Goal: Information Seeking & Learning: Learn about a topic

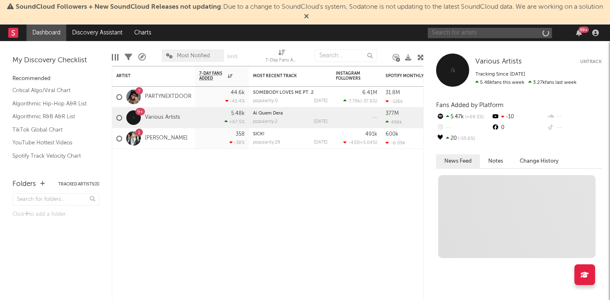
click at [469, 37] on input "text" at bounding box center [490, 33] width 124 height 10
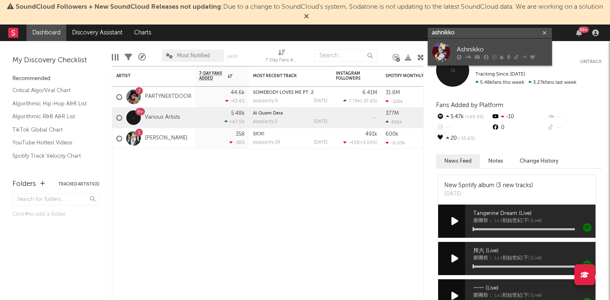
type input "ashnikko"
click at [480, 54] on div at bounding box center [502, 56] width 91 height 5
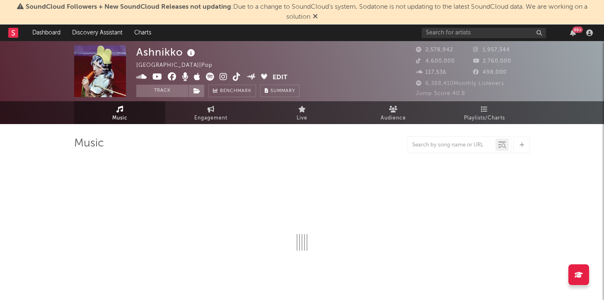
select select "6m"
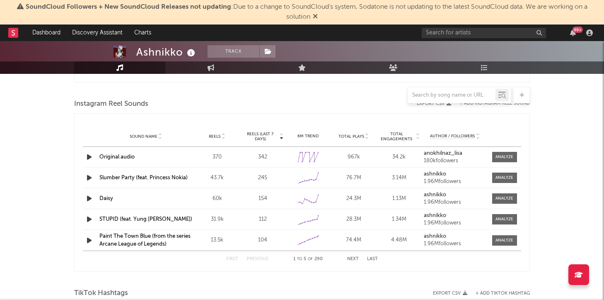
scroll to position [743, 0]
click at [455, 97] on input "text" at bounding box center [451, 95] width 87 height 7
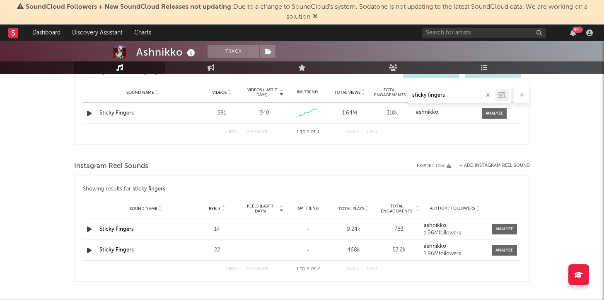
scroll to position [476, 0]
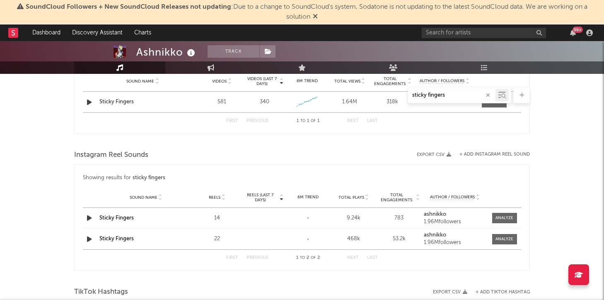
click at [87, 239] on icon "button" at bounding box center [89, 239] width 9 height 10
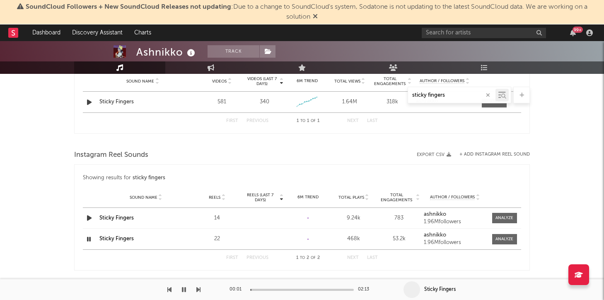
click at [88, 222] on icon "button" at bounding box center [89, 218] width 9 height 10
type input "sticky fingers"
click at [506, 237] on div at bounding box center [505, 239] width 18 height 6
select select "1w"
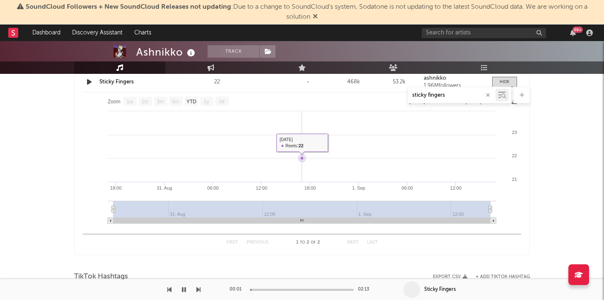
scroll to position [610, 0]
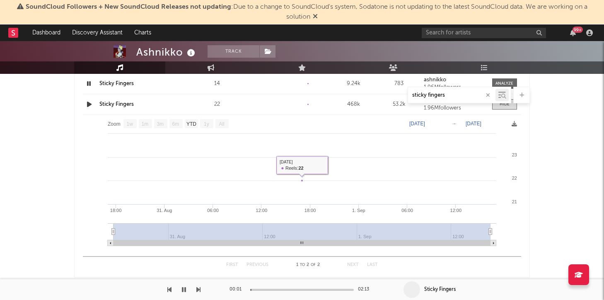
click at [90, 85] on icon "button" at bounding box center [89, 83] width 8 height 10
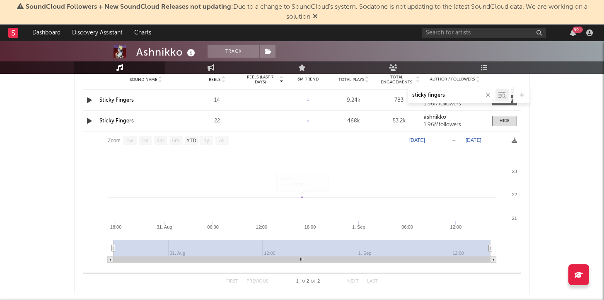
scroll to position [592, 0]
click at [414, 142] on text "[DATE]" at bounding box center [417, 141] width 16 height 6
click at [413, 142] on input "[DATE]" at bounding box center [423, 141] width 39 height 8
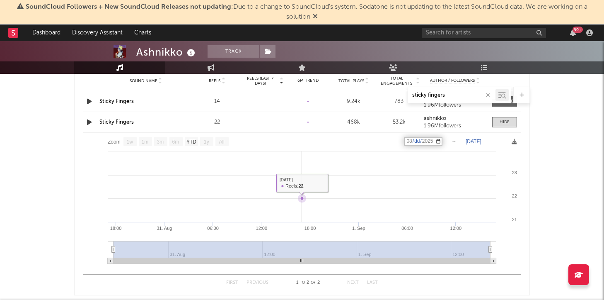
type input "[DATE]"
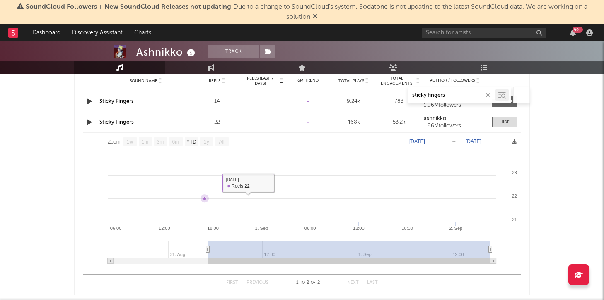
click at [454, 155] on rect at bounding box center [302, 201] width 438 height 137
click at [425, 140] on text "[DATE]" at bounding box center [417, 141] width 16 height 6
click at [443, 141] on input "[DATE]" at bounding box center [423, 141] width 39 height 8
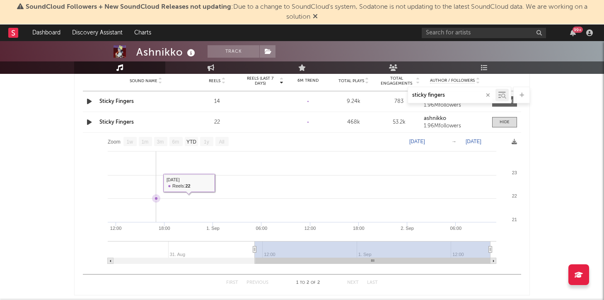
click at [163, 157] on rect at bounding box center [302, 201] width 438 height 137
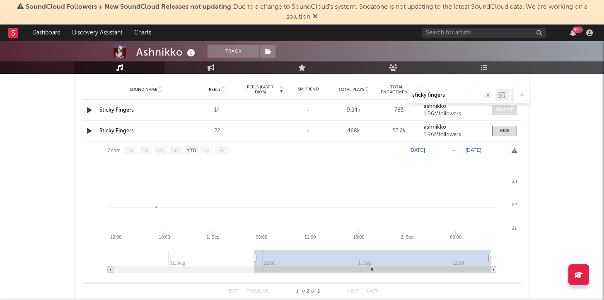
click at [507, 109] on div at bounding box center [505, 110] width 18 height 6
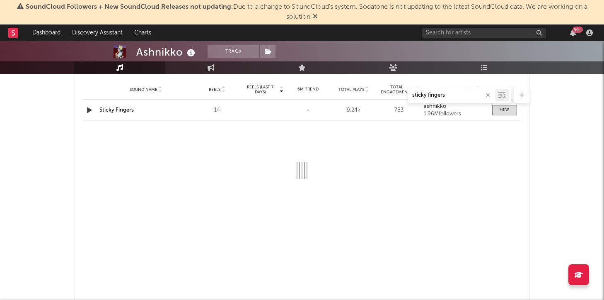
select select "1w"
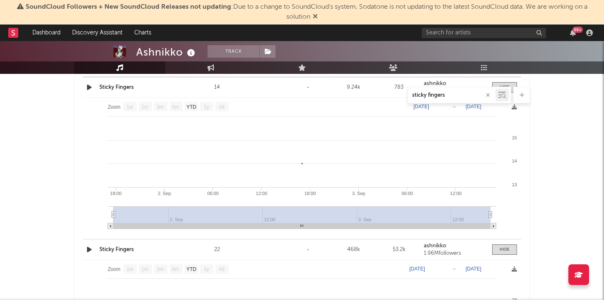
scroll to position [604, 0]
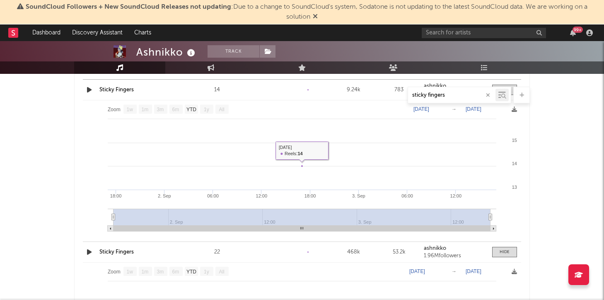
click at [429, 109] on text "[DATE]" at bounding box center [421, 109] width 16 height 6
click at [442, 107] on input "[DATE]" at bounding box center [425, 109] width 39 height 8
click at [445, 109] on input "[DATE]" at bounding box center [425, 109] width 39 height 8
type input "[DATE]"
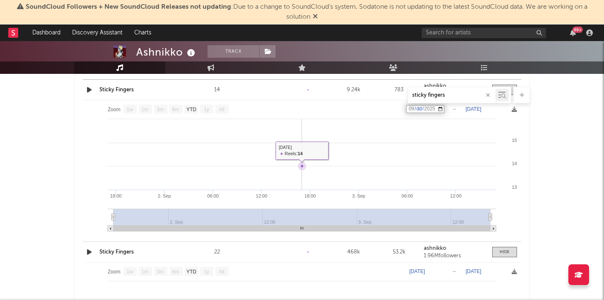
click at [357, 116] on rect at bounding box center [302, 168] width 438 height 137
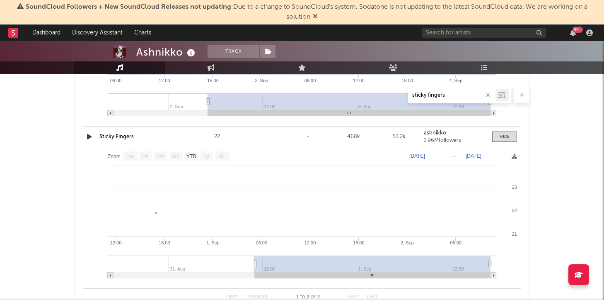
scroll to position [697, 0]
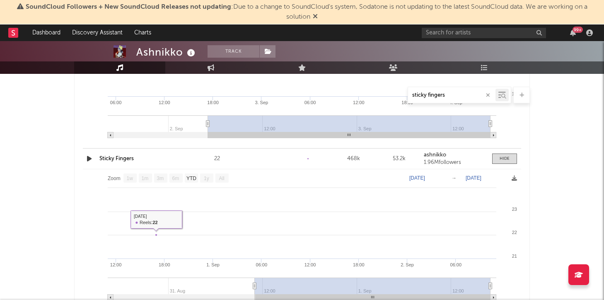
click at [89, 157] on icon "button" at bounding box center [89, 158] width 9 height 10
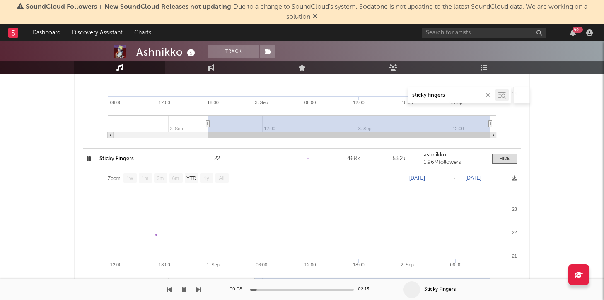
click at [88, 159] on icon "button" at bounding box center [89, 158] width 8 height 10
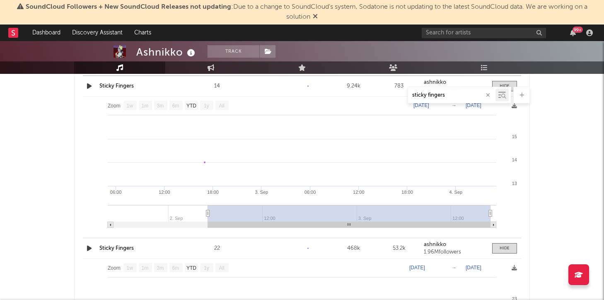
scroll to position [593, 0]
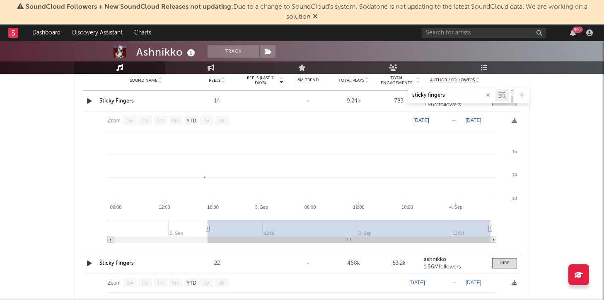
click at [93, 96] on div "sticky fingers" at bounding box center [302, 95] width 456 height 17
click at [87, 102] on div "sticky fingers" at bounding box center [302, 95] width 456 height 17
click at [90, 100] on div "sticky fingers" at bounding box center [302, 95] width 456 height 17
click at [90, 101] on div "sticky fingers" at bounding box center [302, 95] width 456 height 17
click at [89, 103] on div "sticky fingers" at bounding box center [302, 95] width 456 height 17
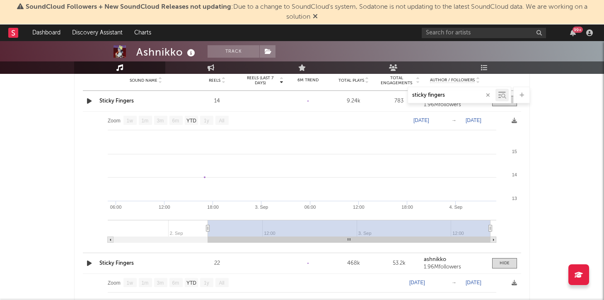
type input "[DATE]"
drag, startPoint x: 206, startPoint y: 228, endPoint x: 189, endPoint y: 230, distance: 17.9
click at [189, 230] on g at bounding box center [302, 231] width 389 height 23
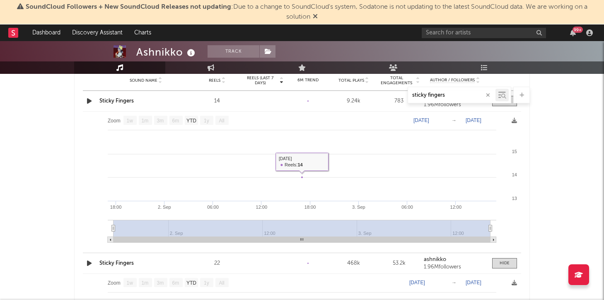
click at [429, 117] on text "[DATE]" at bounding box center [421, 120] width 16 height 6
click at [443, 120] on input "[DATE]" at bounding box center [425, 120] width 39 height 8
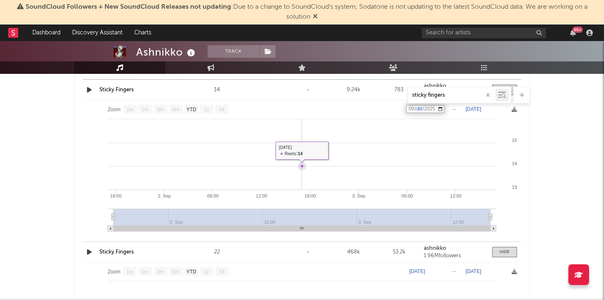
scroll to position [605, 0]
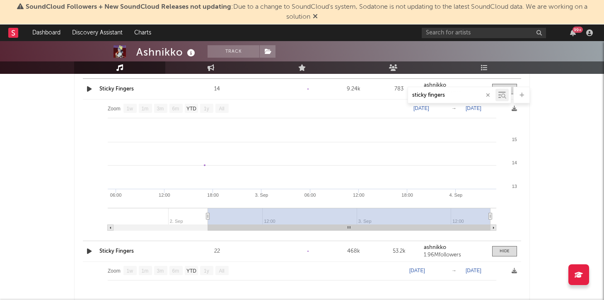
type input "[DATE]"
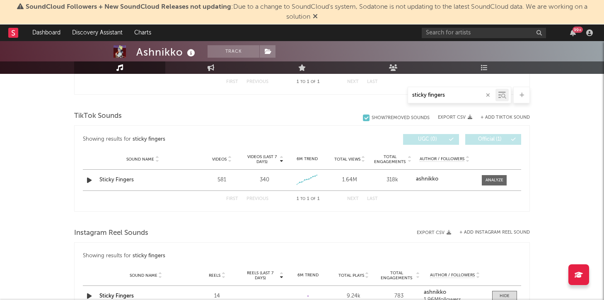
scroll to position [397, 0]
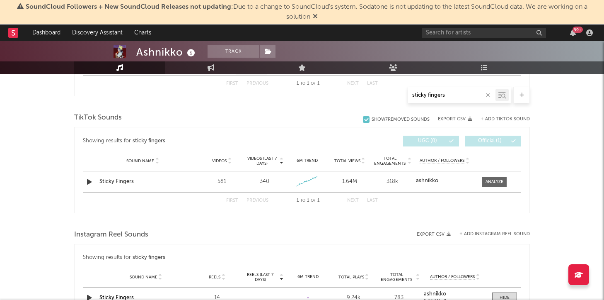
click at [492, 97] on input "sticky fingers" at bounding box center [451, 95] width 87 height 7
click at [480, 94] on input "sticky fingers" at bounding box center [451, 95] width 87 height 7
click at [488, 96] on icon "button" at bounding box center [488, 94] width 4 height 5
click at [520, 102] on div at bounding box center [521, 95] width 17 height 17
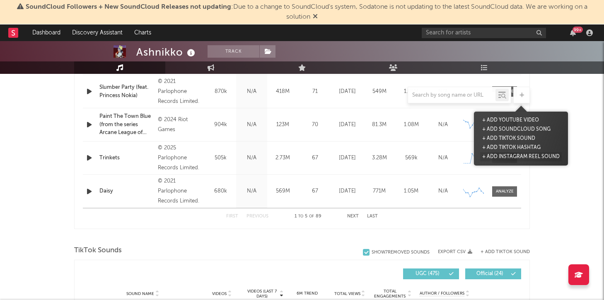
click at [523, 155] on button "+ Add Instagram Reel Sound" at bounding box center [521, 156] width 82 height 9
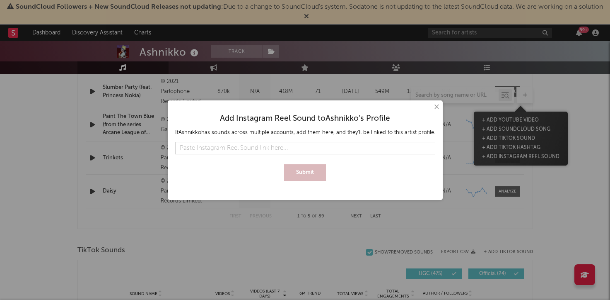
click at [386, 145] on input "text" at bounding box center [305, 148] width 260 height 12
type input "[URL][DOMAIN_NAME]"
click at [303, 172] on button "Submit" at bounding box center [305, 172] width 42 height 17
click at [434, 104] on button "×" at bounding box center [436, 106] width 9 height 9
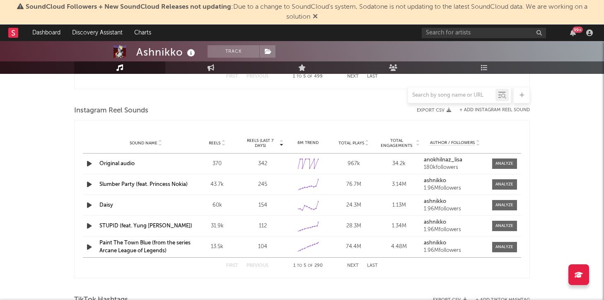
scroll to position [736, 0]
click at [91, 162] on icon "button" at bounding box center [89, 163] width 9 height 10
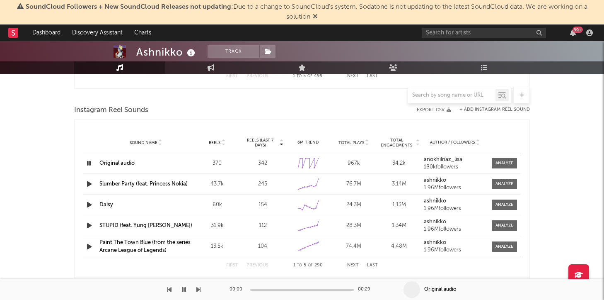
click at [278, 109] on div "Instagram Reel Sounds" at bounding box center [302, 110] width 456 height 14
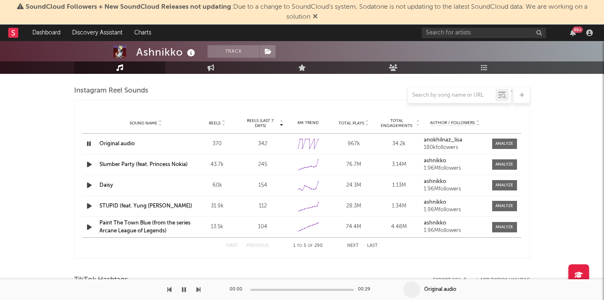
scroll to position [757, 0]
click at [437, 96] on input "text" at bounding box center [451, 95] width 87 height 7
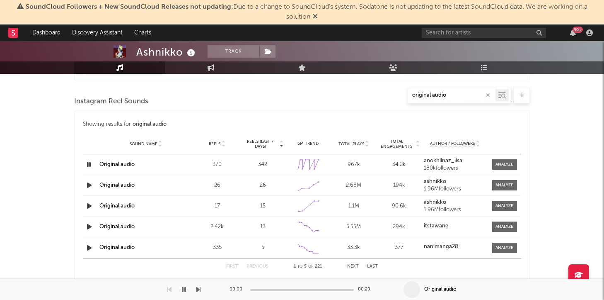
scroll to position [534, 0]
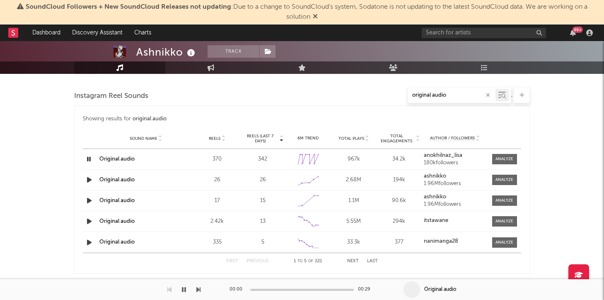
click at [87, 223] on icon "button" at bounding box center [89, 221] width 9 height 10
click at [89, 221] on icon "button" at bounding box center [89, 221] width 8 height 10
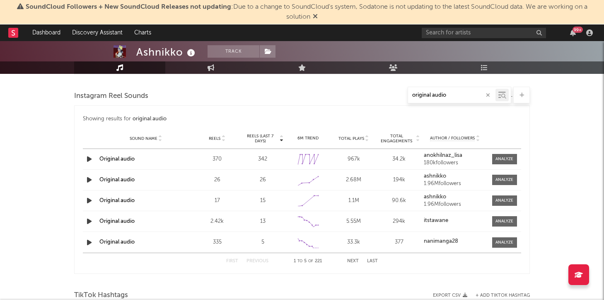
scroll to position [544, 0]
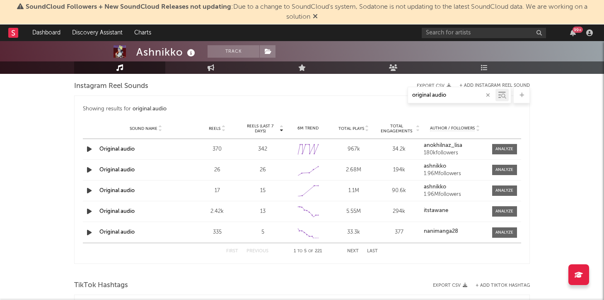
click at [350, 251] on button "Next" at bounding box center [353, 251] width 12 height 5
click at [351, 251] on button "Next" at bounding box center [353, 251] width 12 height 5
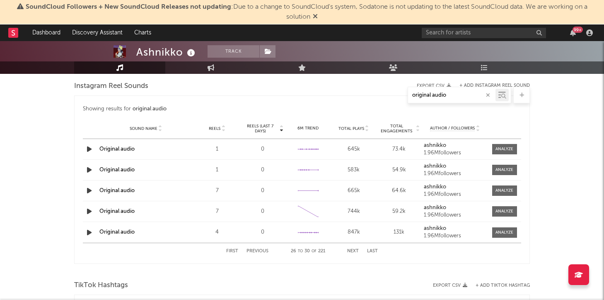
click at [351, 251] on button "Next" at bounding box center [353, 251] width 12 height 5
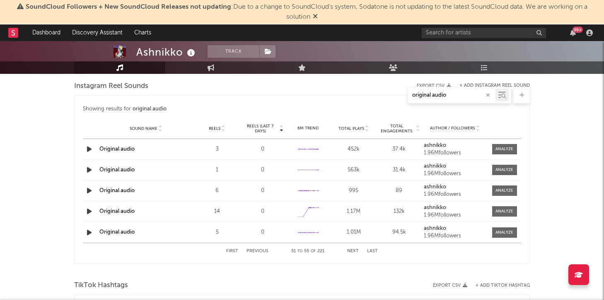
click at [351, 251] on button "Next" at bounding box center [353, 251] width 12 height 5
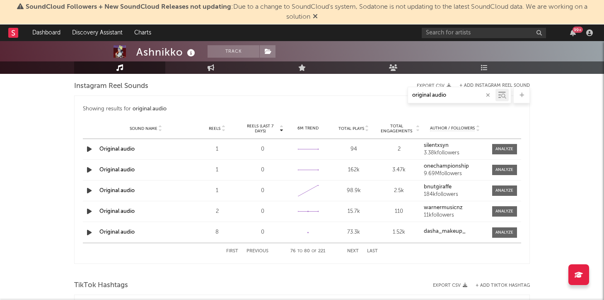
click at [351, 251] on button "Next" at bounding box center [353, 251] width 12 height 5
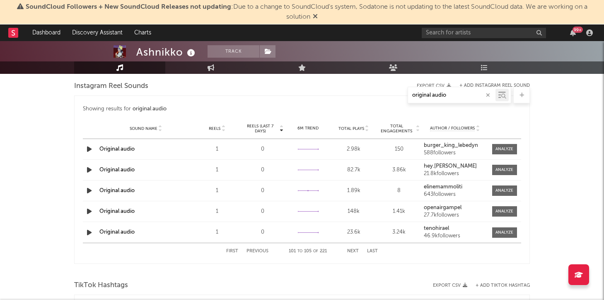
click at [351, 251] on button "Next" at bounding box center [353, 251] width 12 height 5
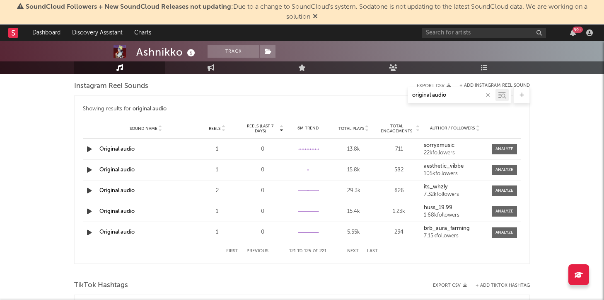
click at [351, 251] on button "Next" at bounding box center [353, 251] width 12 height 5
click at [372, 249] on button "Last" at bounding box center [372, 251] width 11 height 5
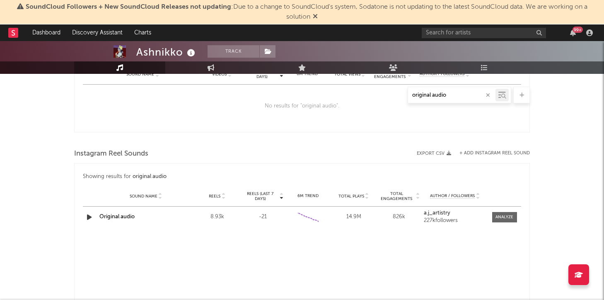
scroll to position [387, 0]
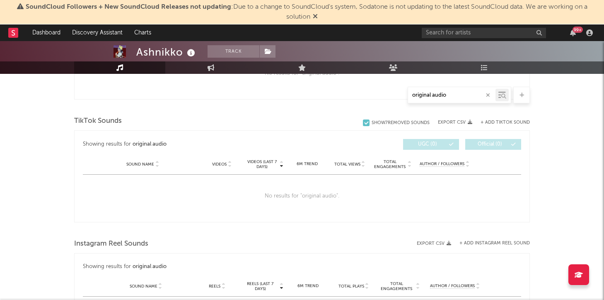
type input "original audio"
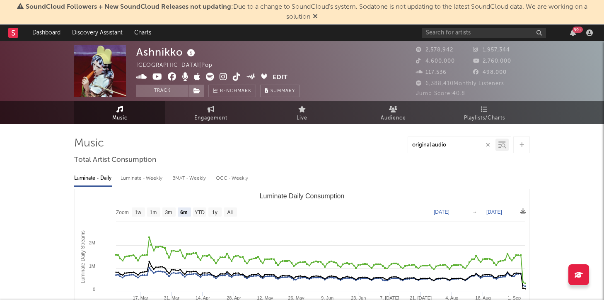
scroll to position [3, 0]
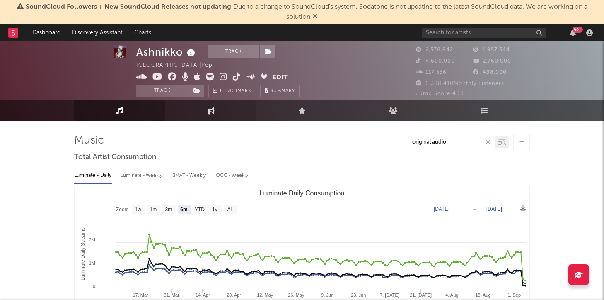
click at [210, 111] on icon at bounding box center [211, 110] width 7 height 7
select select "1w"
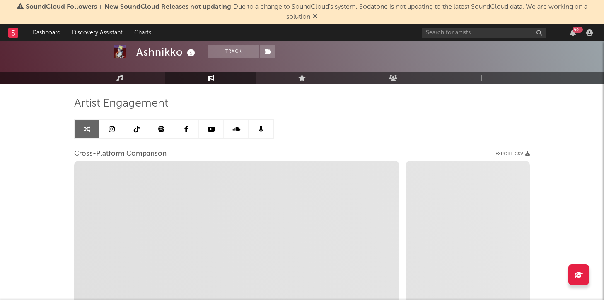
click at [135, 128] on icon at bounding box center [137, 129] width 6 height 7
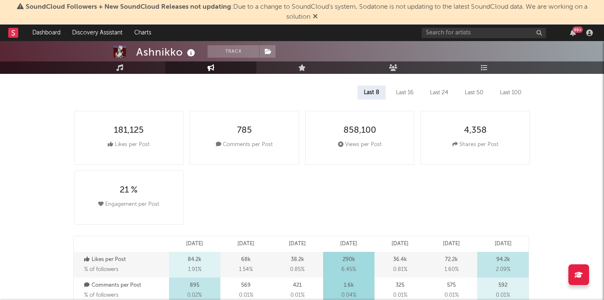
select select "6m"
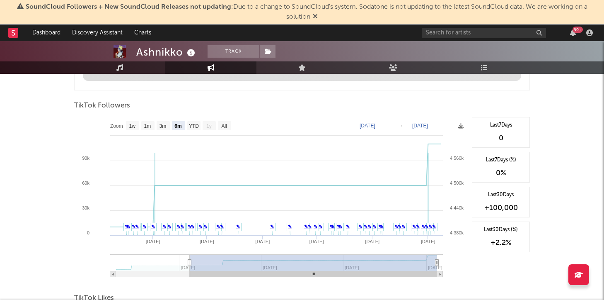
scroll to position [755, 0]
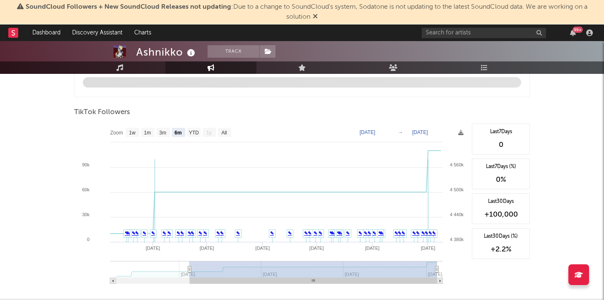
click at [375, 131] on text "[DATE]" at bounding box center [368, 132] width 16 height 6
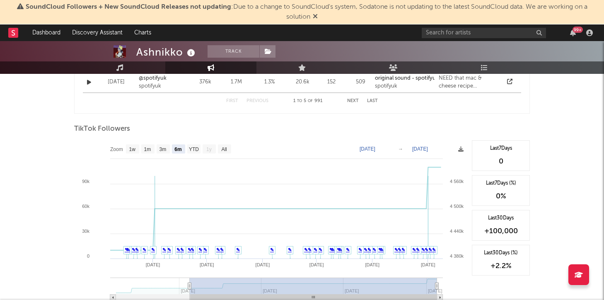
click at [388, 130] on div "TikTok Followers" at bounding box center [302, 129] width 456 height 14
click at [391, 148] on rect at bounding box center [271, 223] width 394 height 166
click at [375, 150] on text "[DATE]" at bounding box center [368, 149] width 16 height 6
click at [391, 148] on input "[DATE]" at bounding box center [371, 149] width 39 height 8
type input "[DATE]"
